Goal: Transaction & Acquisition: Purchase product/service

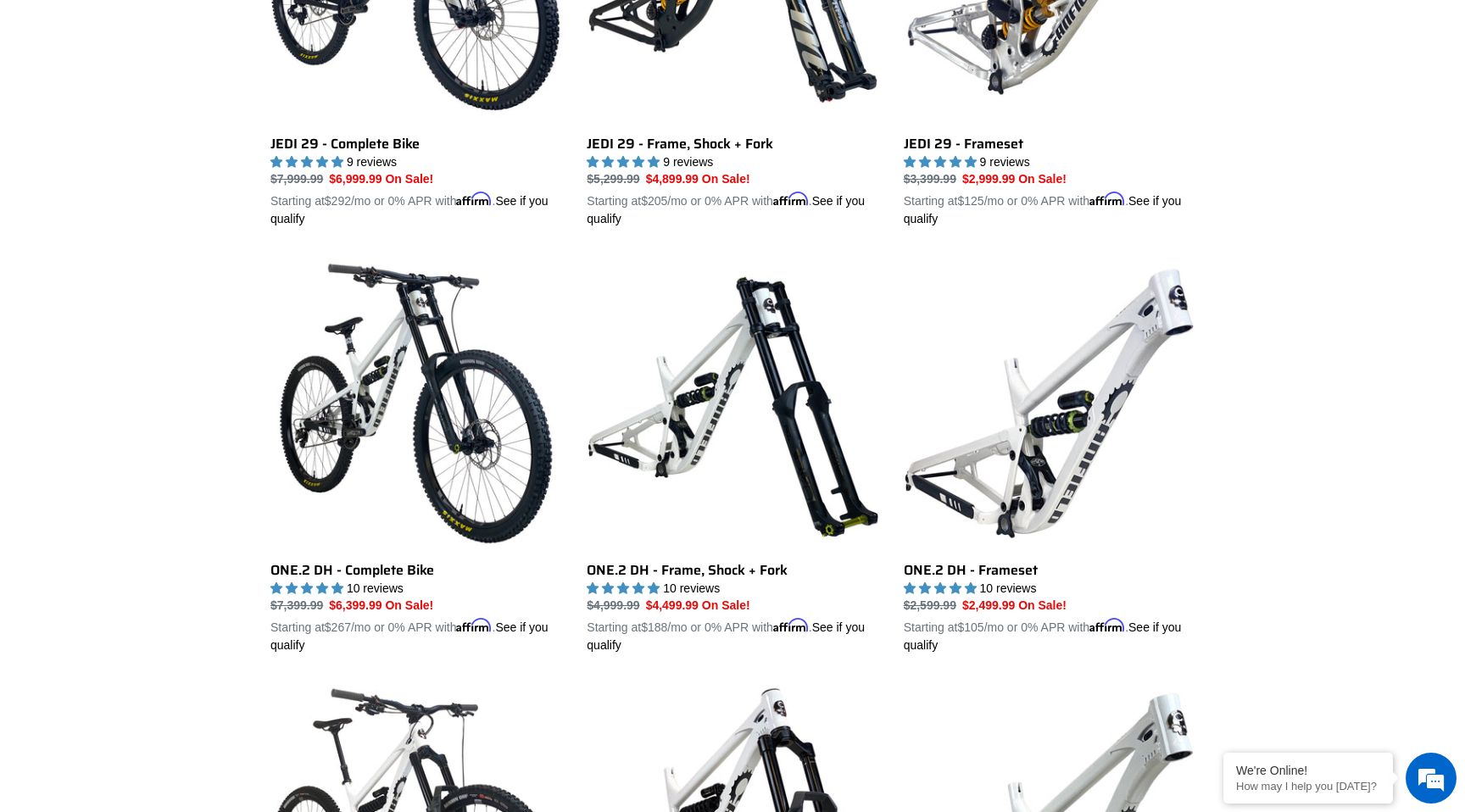
scroll to position [667, 0]
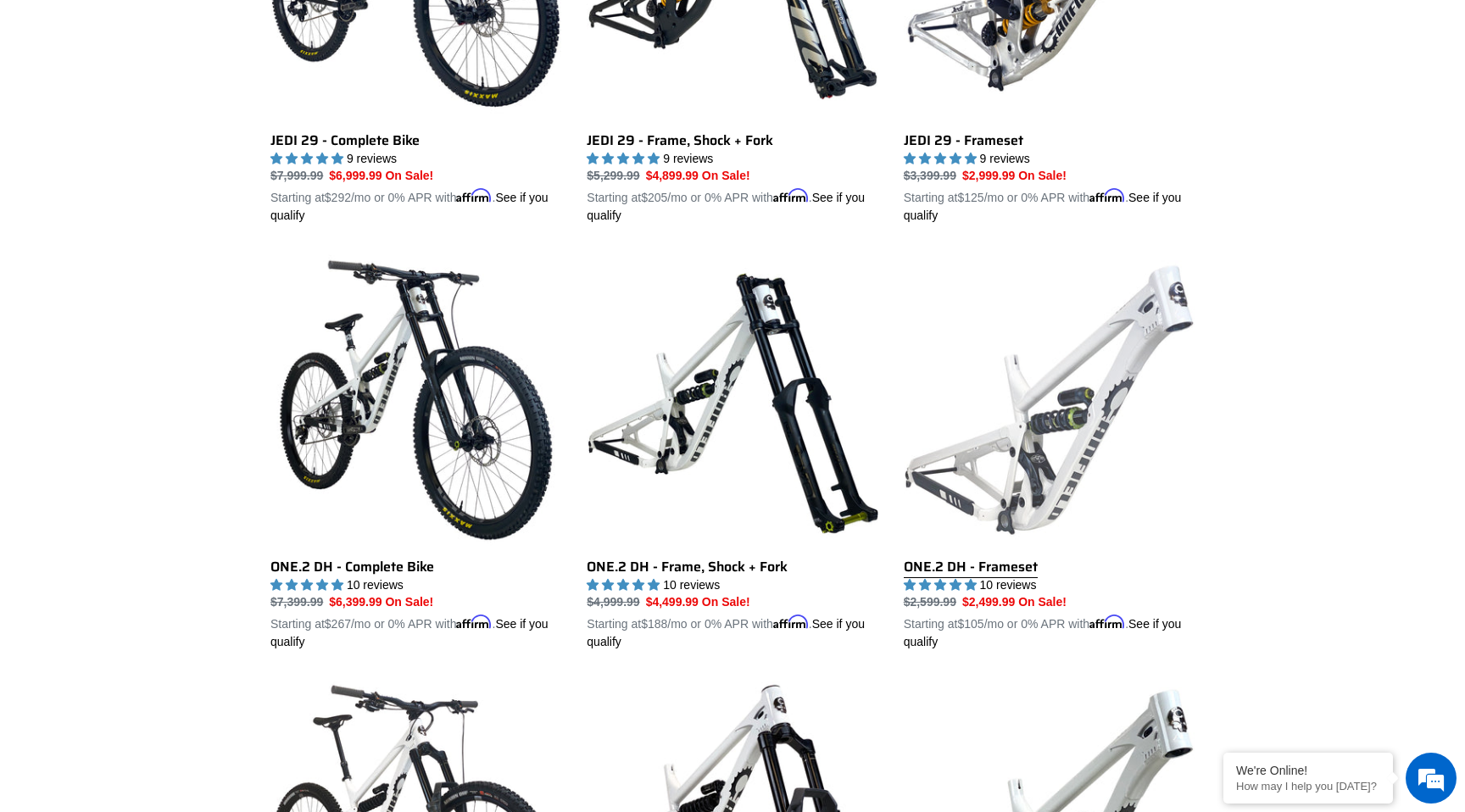
click at [1021, 480] on link "ONE.2 DH - Frameset" at bounding box center [1049, 453] width 291 height 397
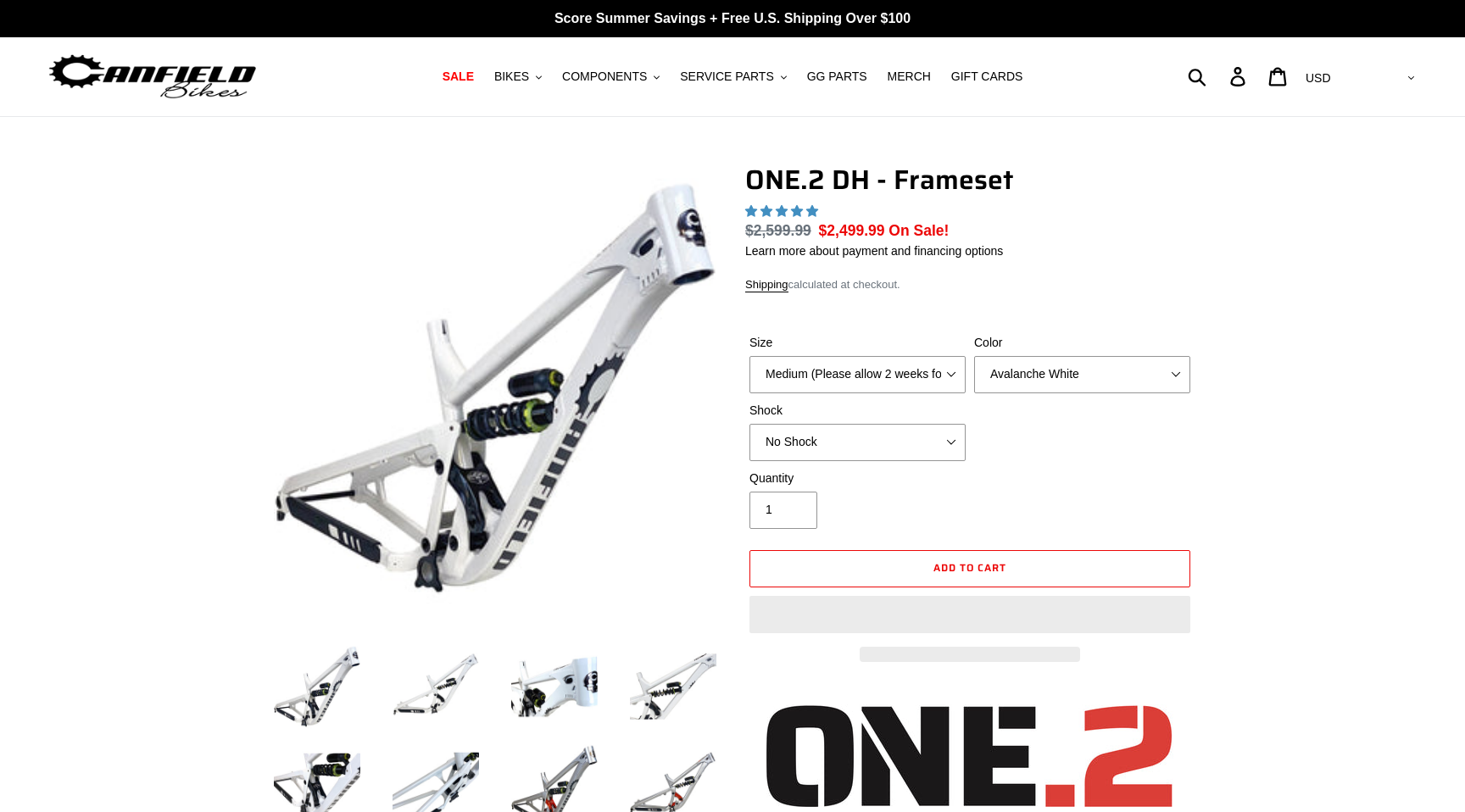
select select "highest-rating"
